Goal: Find specific page/section: Find specific page/section

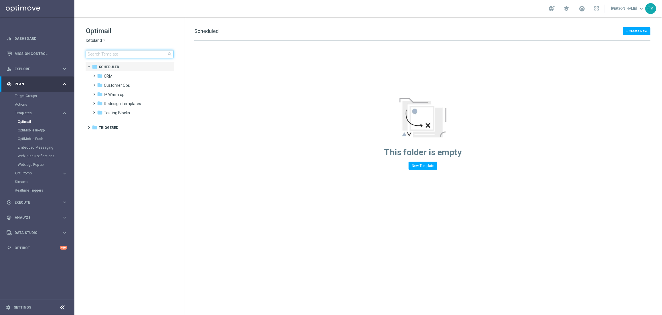
click at [115, 56] on input at bounding box center [130, 54] width 88 height 8
type input "0903"
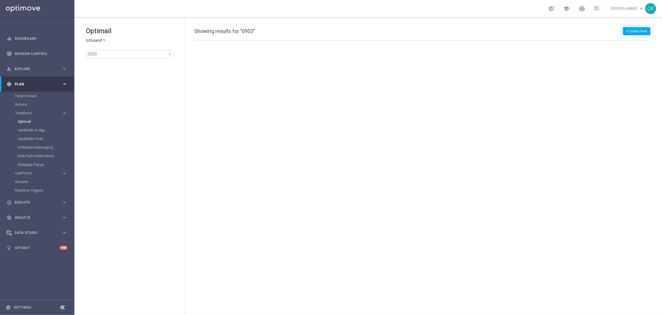
click at [122, 50] on div "Optimail lottoland arrow_drop_down × lottoland 0903 close" at bounding box center [135, 42] width 99 height 32
click at [110, 53] on input "0903" at bounding box center [130, 54] width 88 height 8
type input "0"
click at [25, 123] on link "Optimail" at bounding box center [39, 121] width 42 height 5
click at [127, 56] on input "250903" at bounding box center [130, 54] width 88 height 8
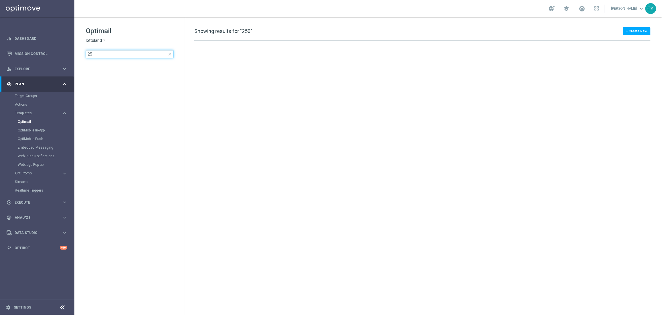
type input "2"
click at [30, 130] on link "OptiMobile In-App" at bounding box center [39, 130] width 42 height 5
click at [27, 120] on link "Optimail" at bounding box center [39, 121] width 42 height 5
click at [20, 106] on link "Actions" at bounding box center [37, 104] width 45 height 5
